Goal: Task Accomplishment & Management: Complete application form

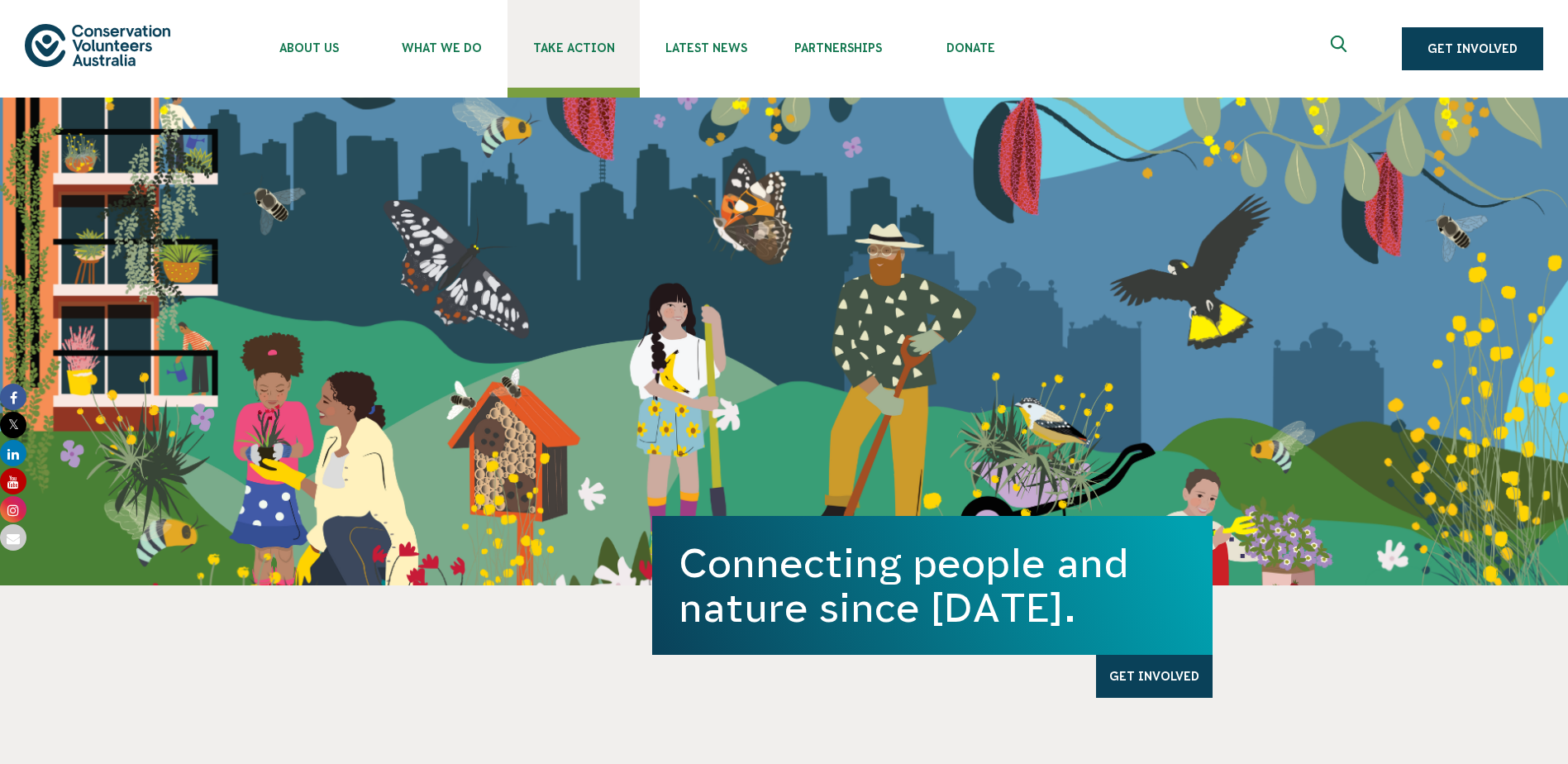
click at [590, 36] on link "Take Action" at bounding box center [574, 44] width 133 height 87
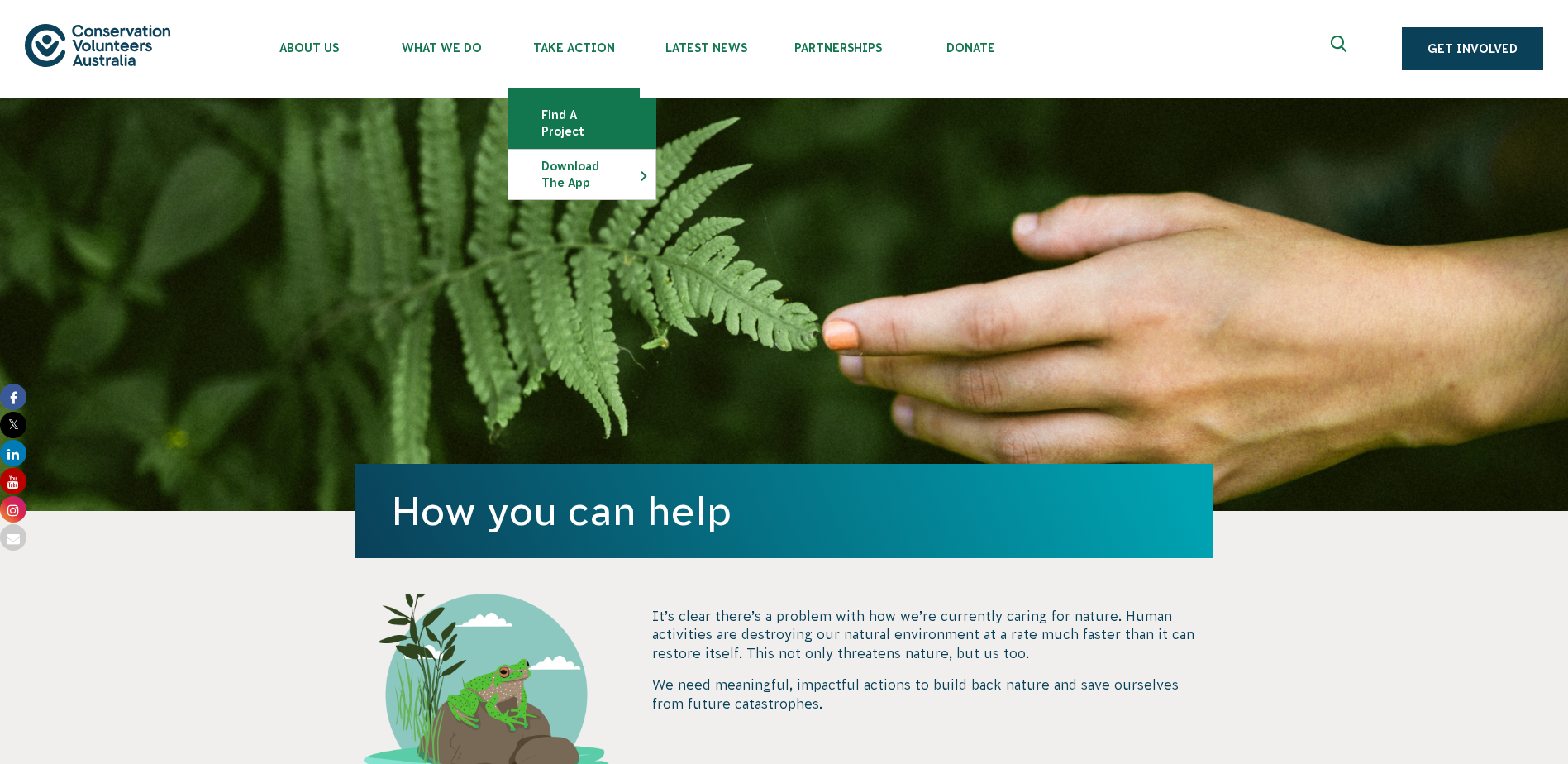
click at [581, 107] on link "Find a project" at bounding box center [582, 123] width 147 height 49
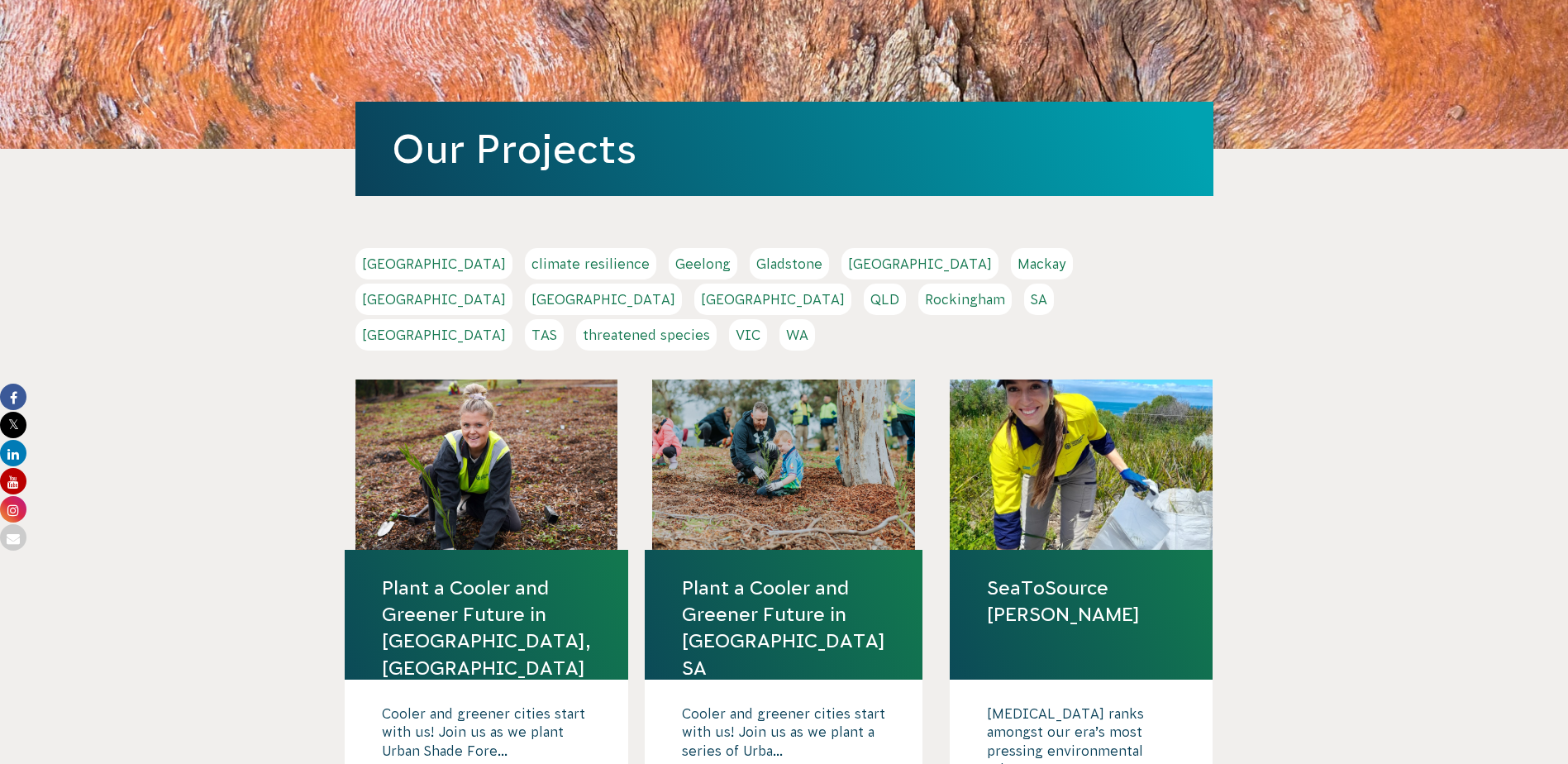
scroll to position [165, 0]
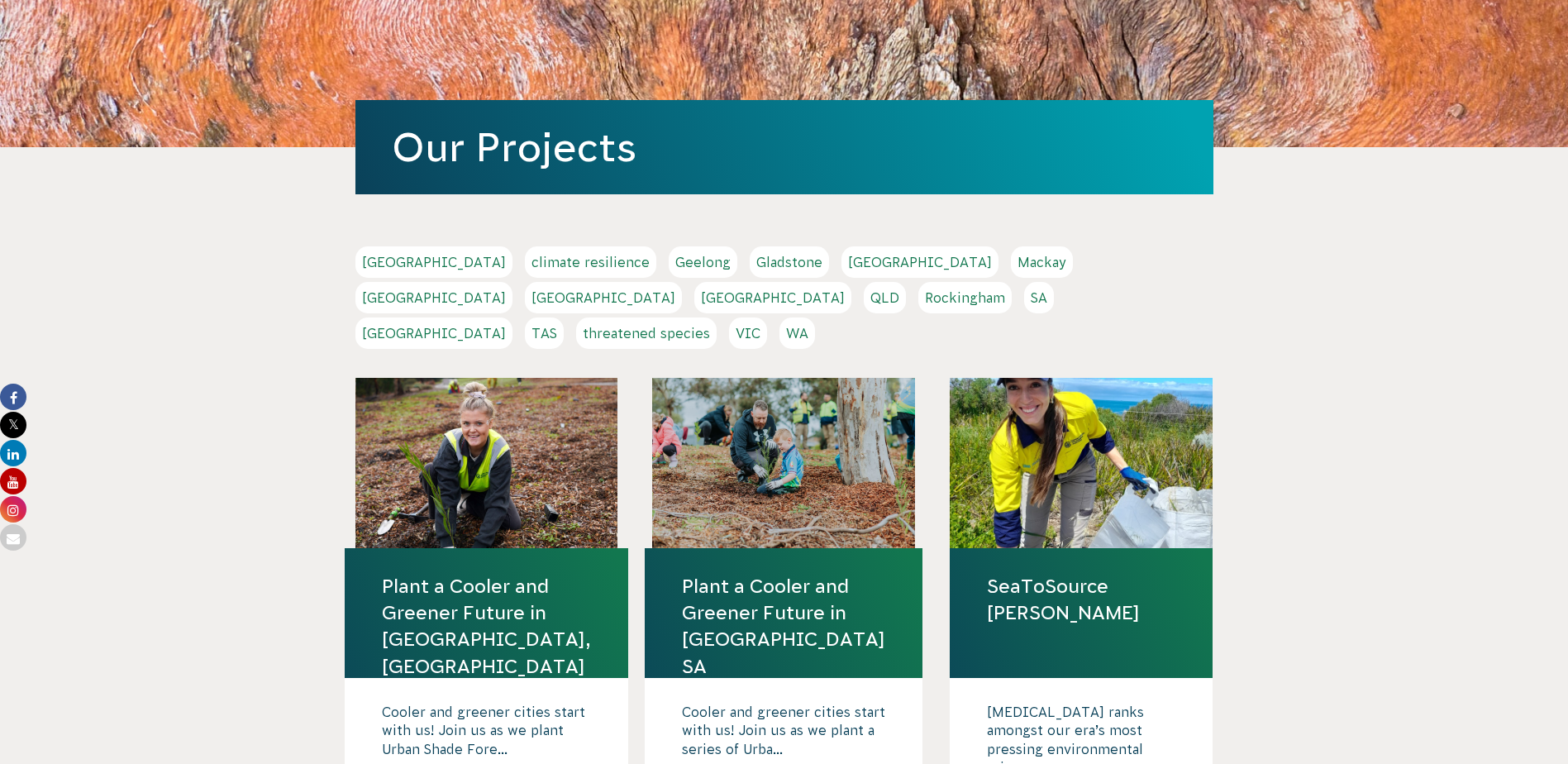
click at [682, 282] on link "NSW" at bounding box center [604, 297] width 157 height 31
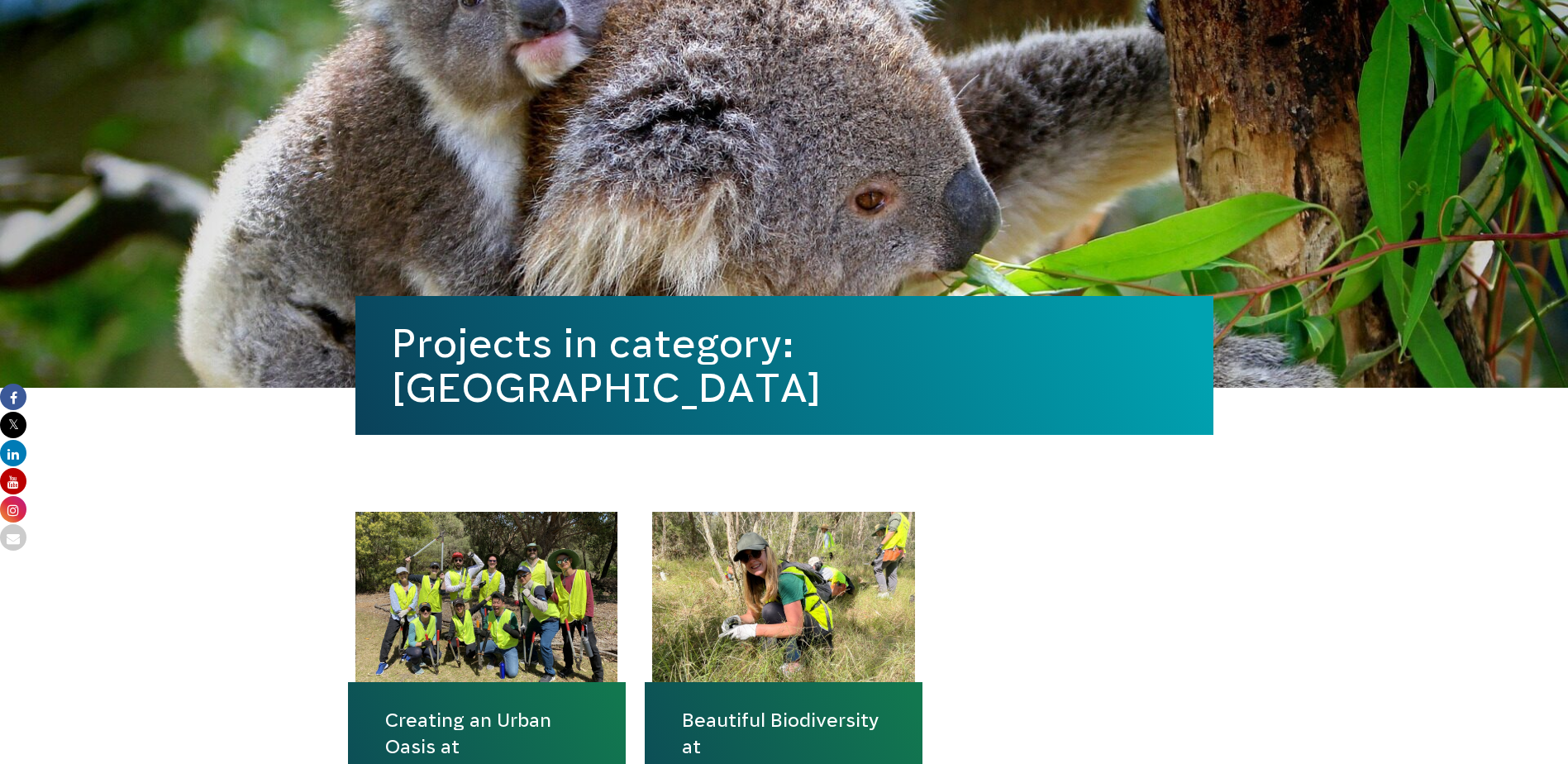
scroll to position [82, 0]
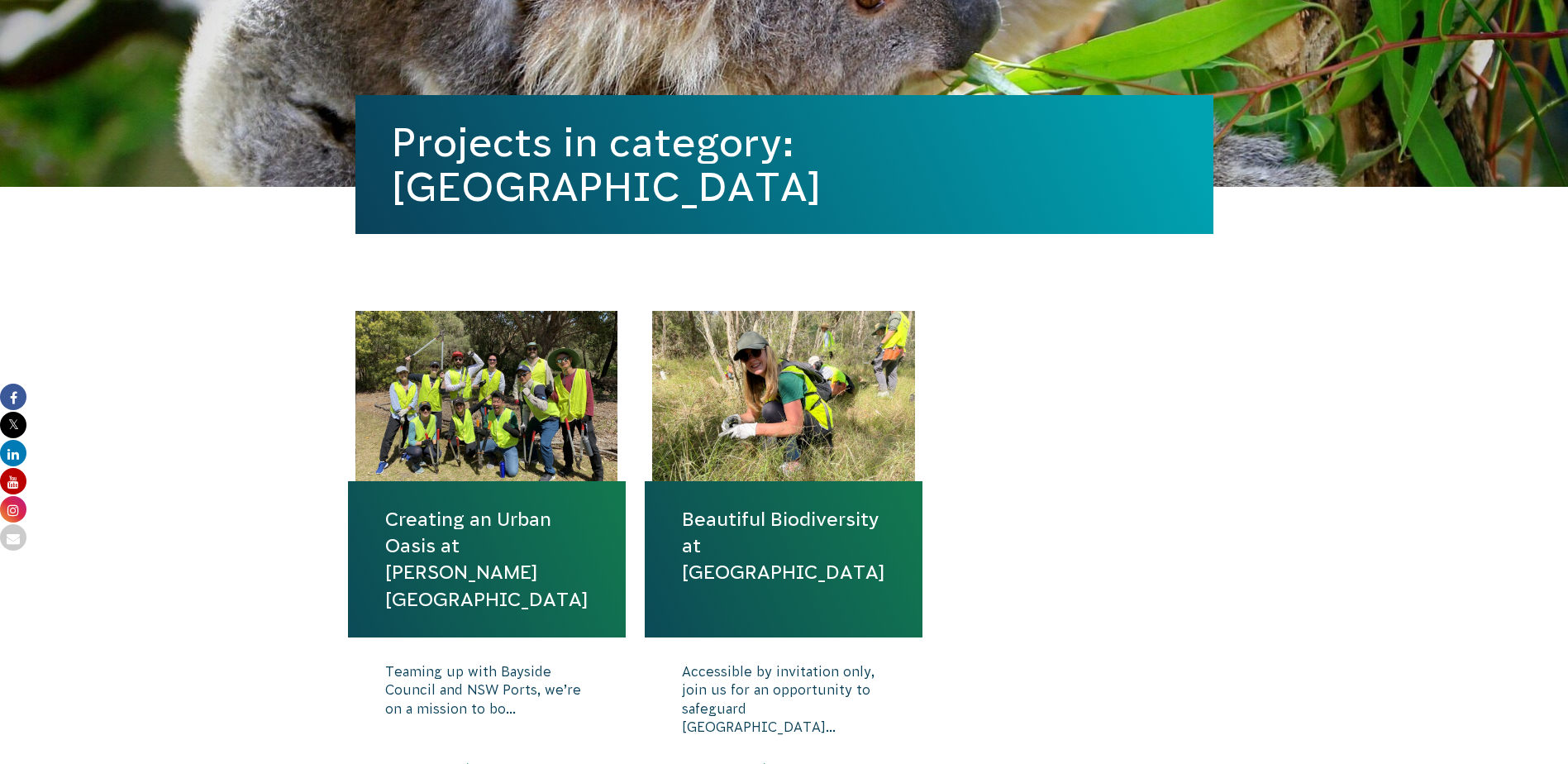
scroll to position [331, 0]
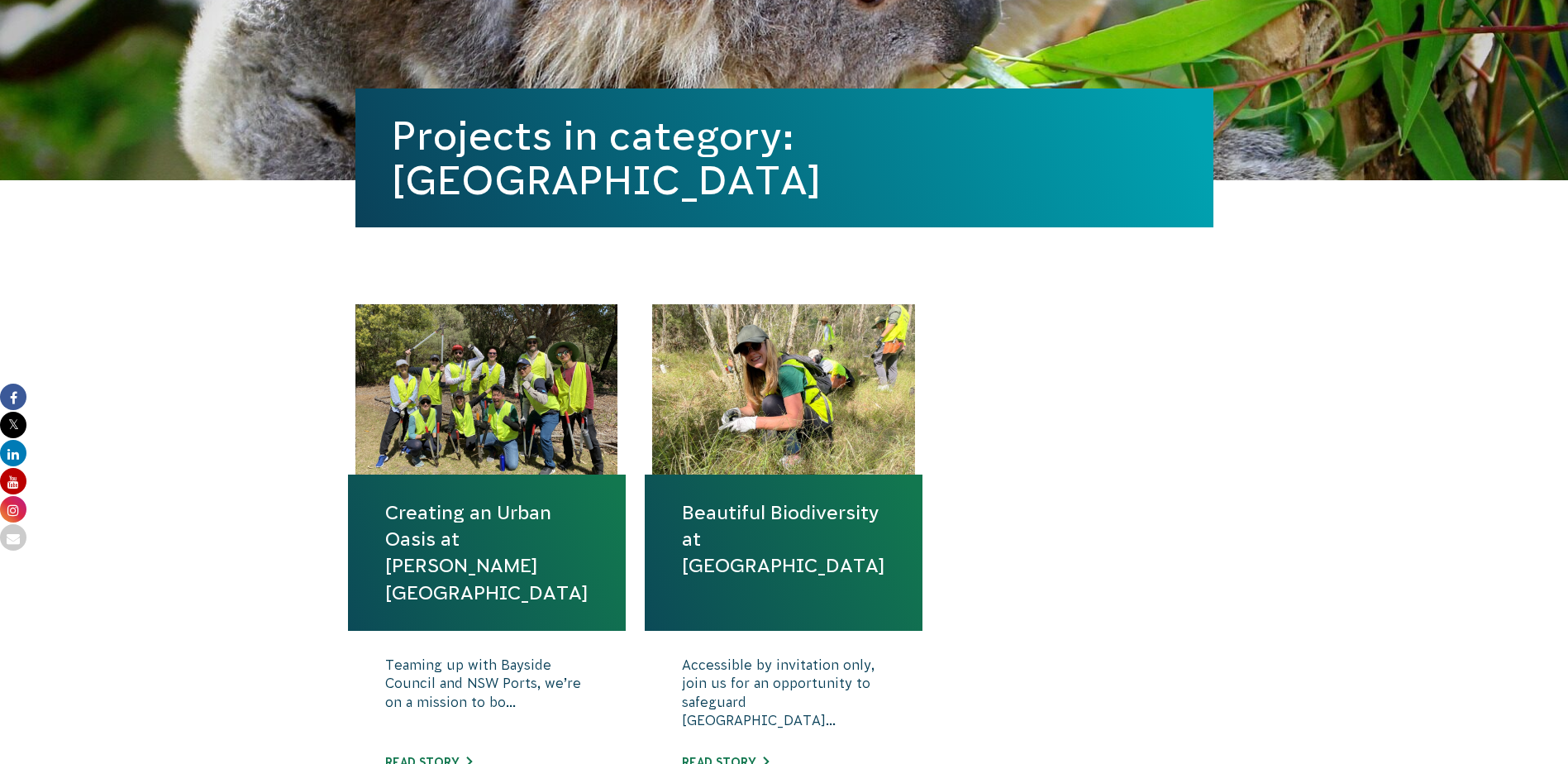
click at [448, 522] on link "Creating an Urban Oasis at [PERSON_NAME][GEOGRAPHIC_DATA]" at bounding box center [487, 553] width 204 height 107
click at [793, 413] on div at bounding box center [783, 390] width 262 height 171
click at [748, 507] on link "Beautiful Biodiversity at Londonderry Woodland" at bounding box center [784, 539] width 204 height 81
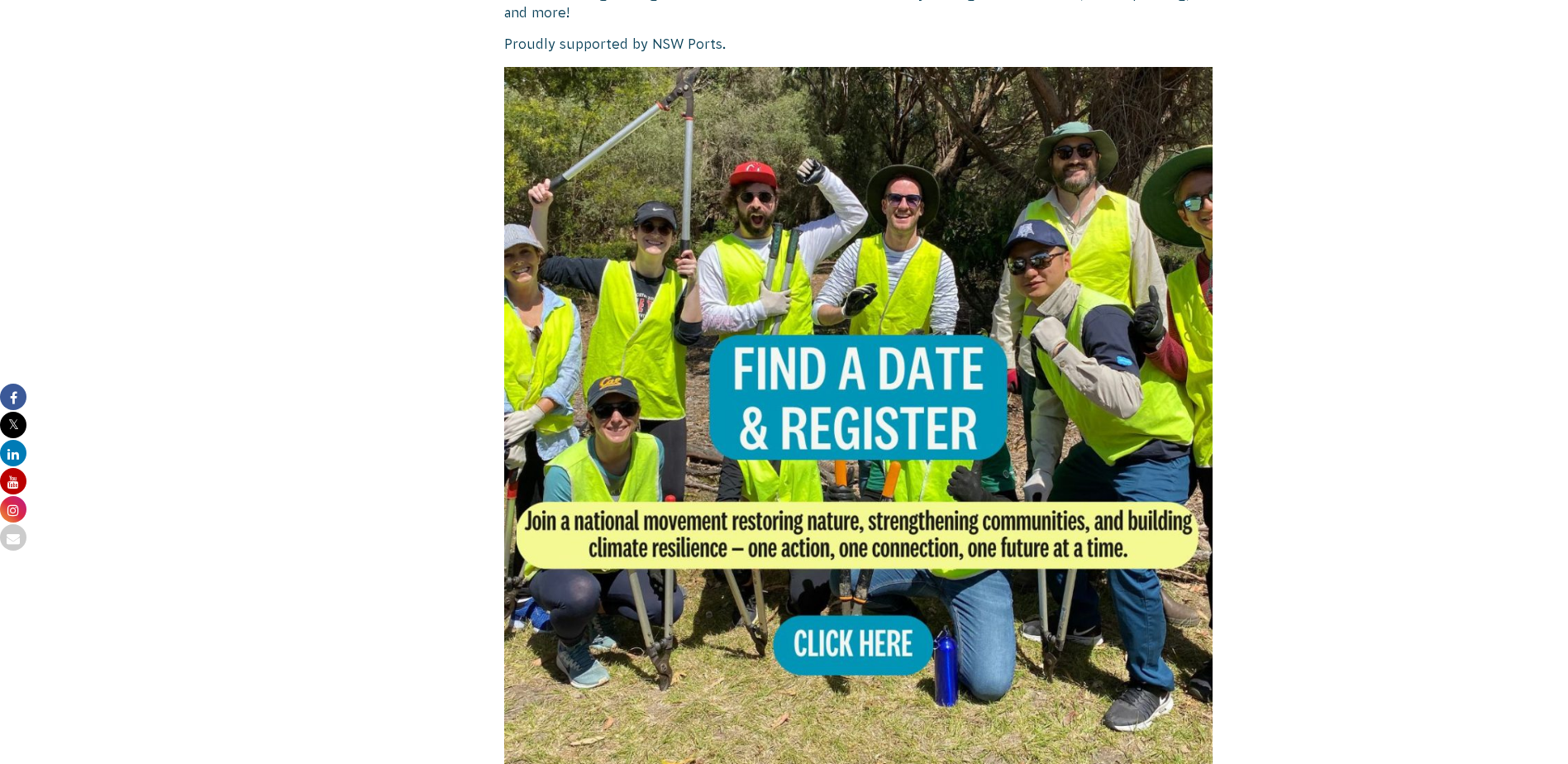
scroll to position [910, 0]
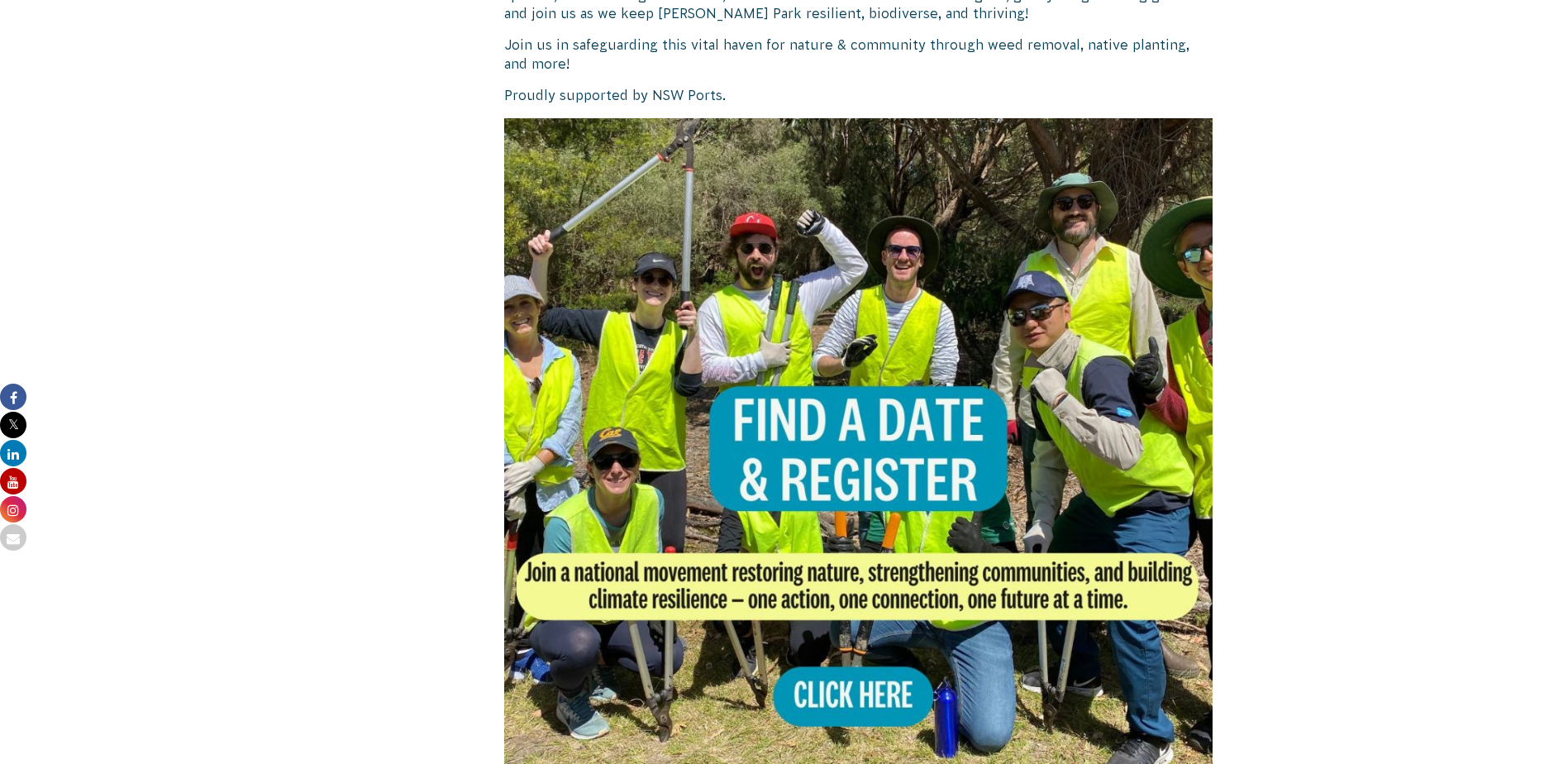
click at [982, 453] on img at bounding box center [858, 473] width 710 height 710
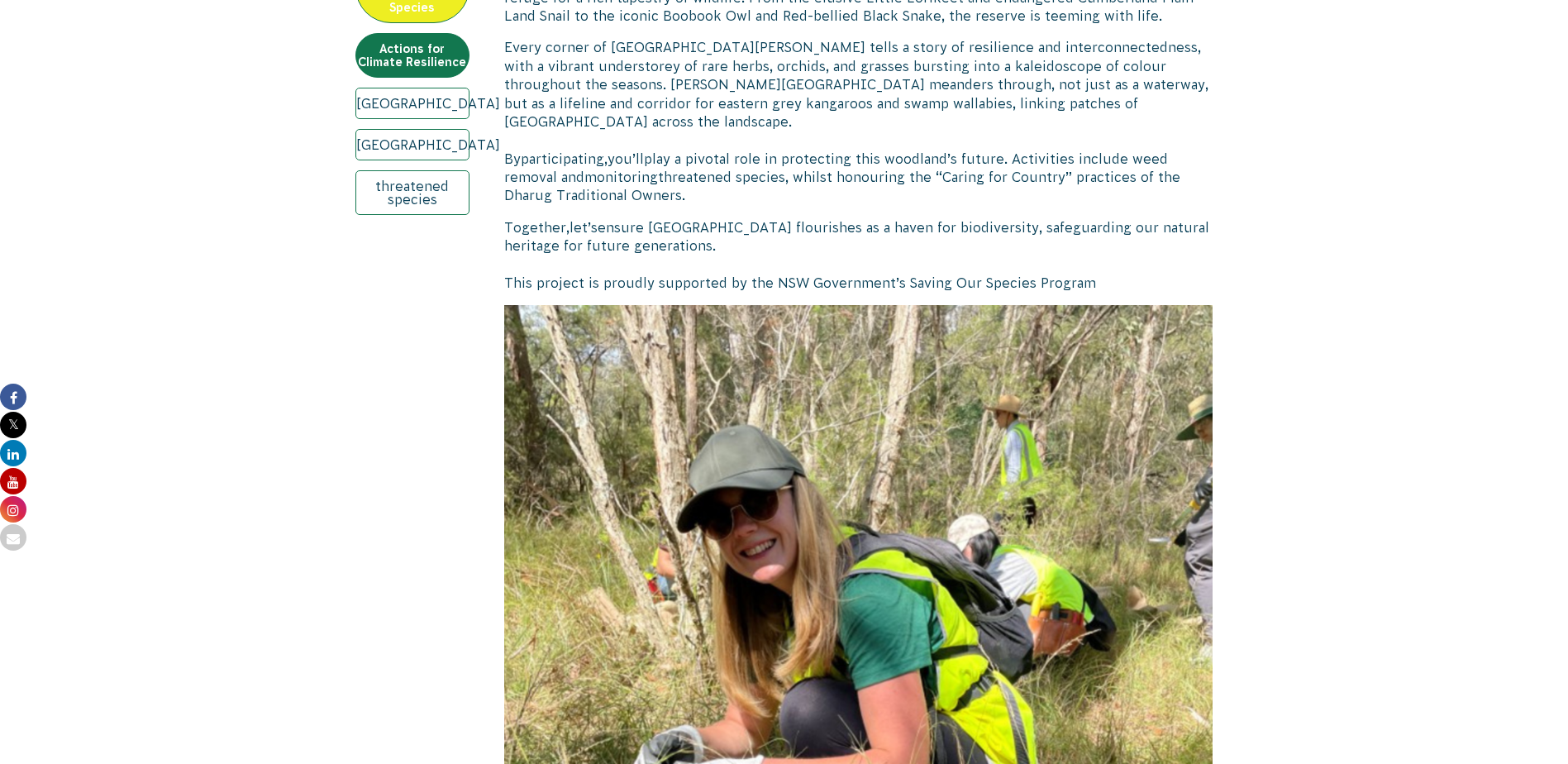
scroll to position [992, 0]
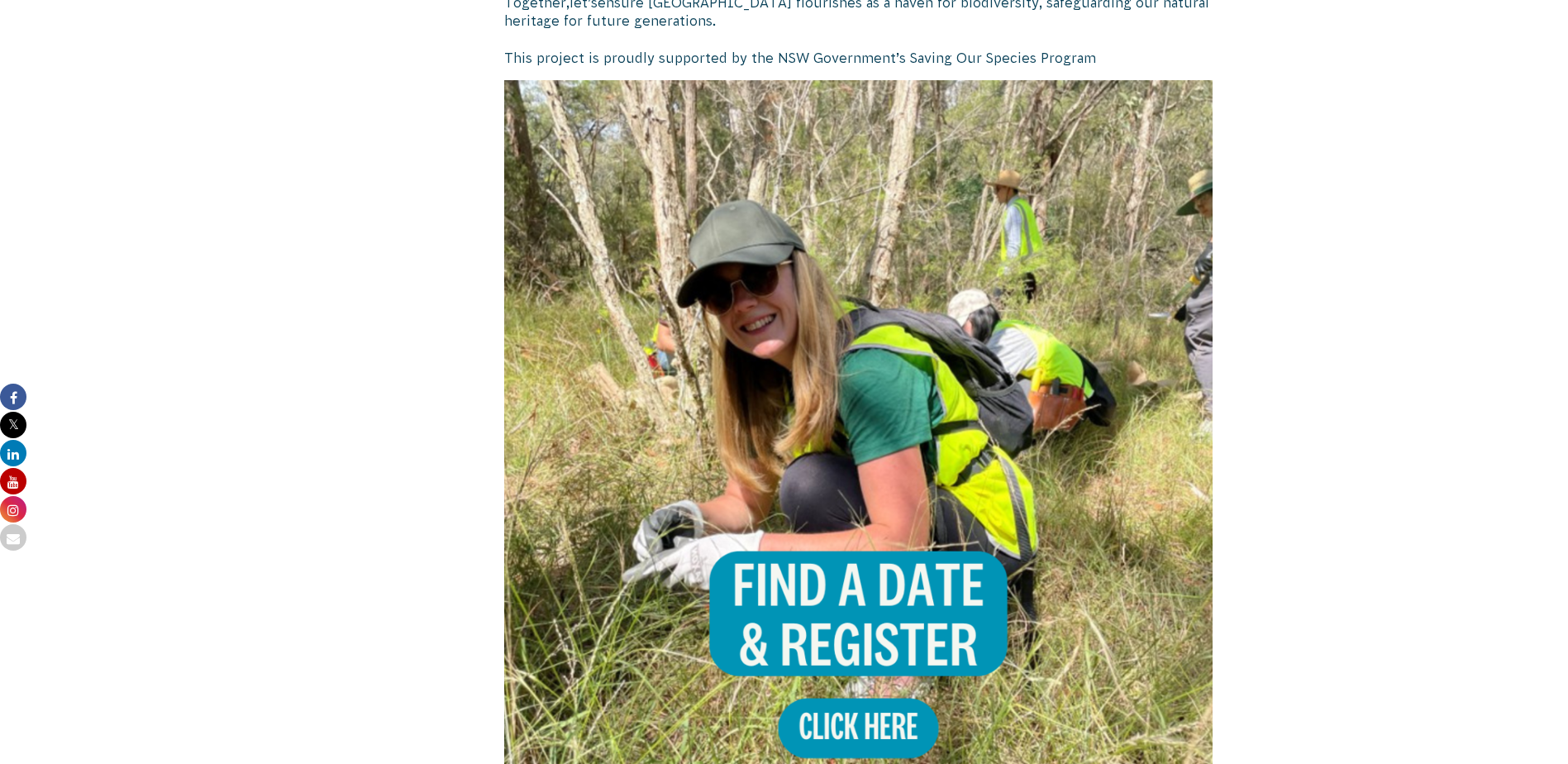
click at [871, 482] on img at bounding box center [858, 435] width 710 height 710
